Goal: Information Seeking & Learning: Find specific fact

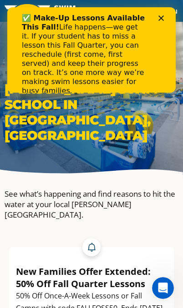
click at [164, 15] on div "Close" at bounding box center [162, 17] width 9 height 5
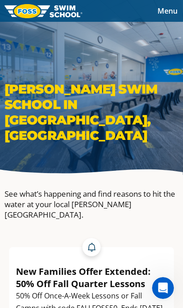
click at [173, 12] on span "Menu" at bounding box center [167, 11] width 20 height 10
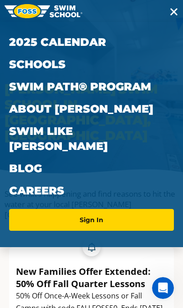
click at [103, 213] on link "Sign In" at bounding box center [91, 220] width 157 height 15
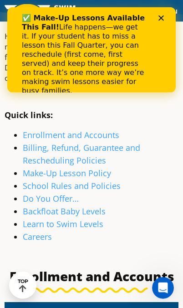
scroll to position [158, 0]
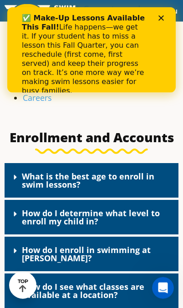
click at [165, 15] on div "Close" at bounding box center [162, 17] width 9 height 5
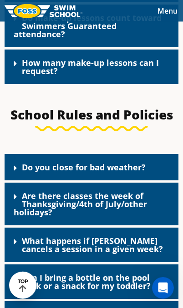
scroll to position [1390, 0]
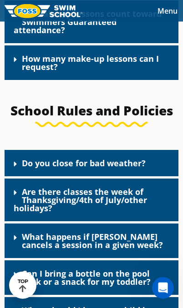
click at [145, 187] on link "Are there classes the week of Thanksgiving/4th of July/other holidays?" at bounding box center [80, 199] width 133 height 27
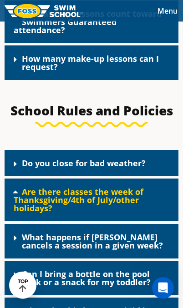
scroll to position [1390, 0]
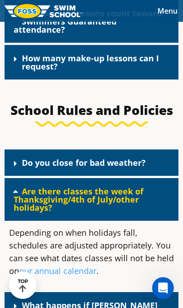
click at [73, 265] on link "our annual calendar" at bounding box center [57, 270] width 77 height 11
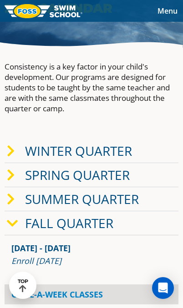
scroll to position [130, 0]
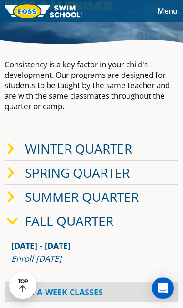
click at [96, 223] on link "Fall Quarter" at bounding box center [69, 220] width 88 height 17
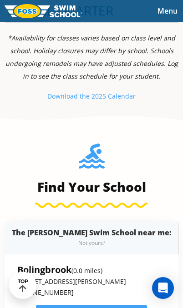
scroll to position [294, 0]
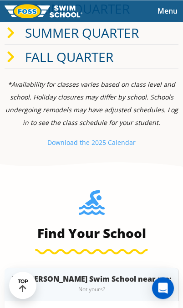
click at [105, 141] on small "e 2025 Calendar" at bounding box center [111, 142] width 50 height 9
